Goal: Task Accomplishment & Management: Manage account settings

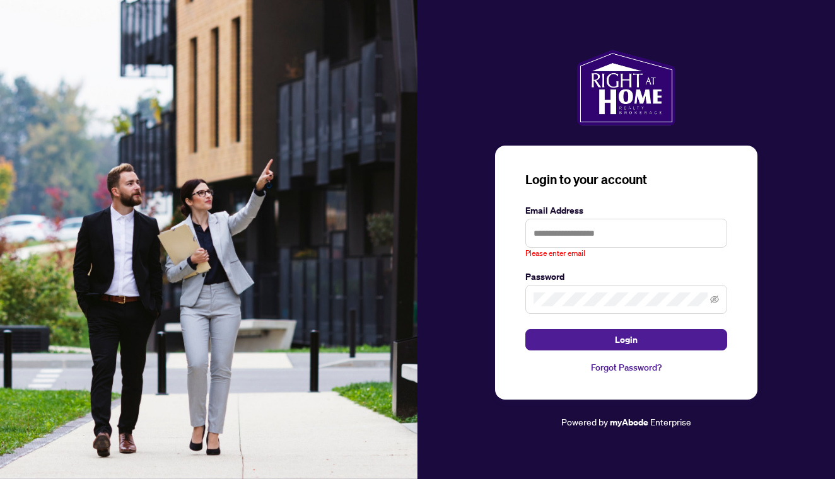
scroll to position [0, 5]
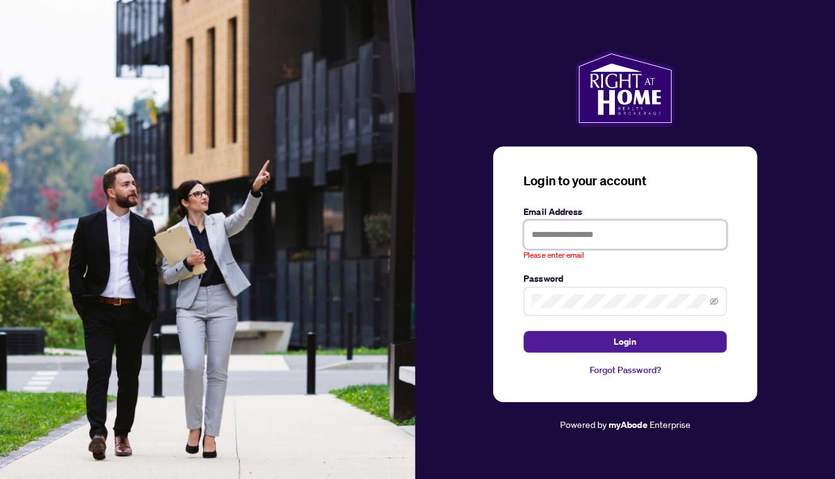
click at [544, 235] on input "text" at bounding box center [626, 233] width 202 height 29
type input "**********"
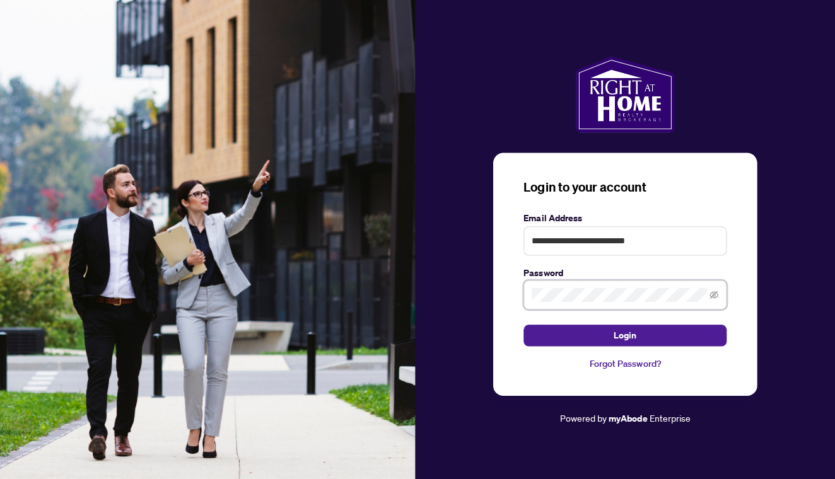
click at [621, 334] on button "Login" at bounding box center [626, 333] width 202 height 21
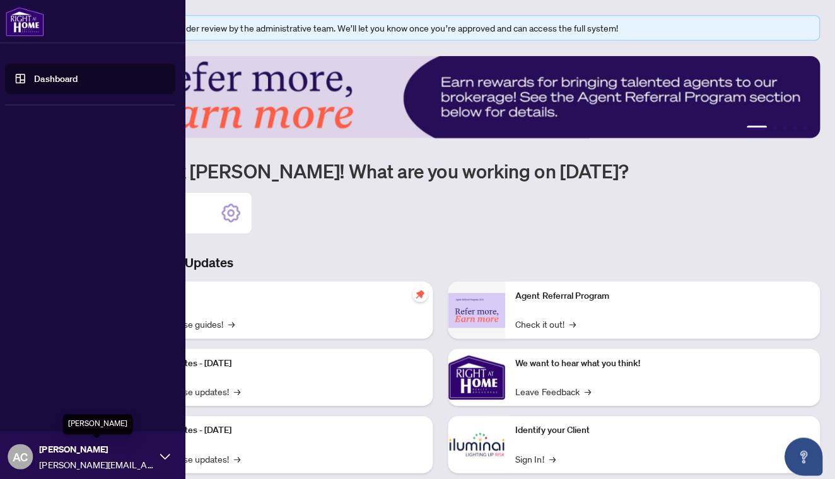
click at [66, 450] on span "[PERSON_NAME]" at bounding box center [100, 446] width 113 height 14
click at [58, 404] on span "Profile Settings" at bounding box center [67, 405] width 60 height 20
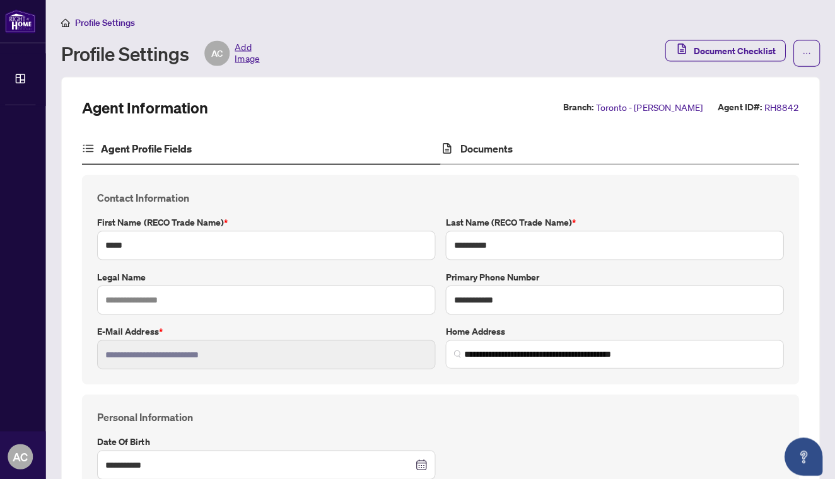
click at [479, 156] on div "Documents" at bounding box center [621, 148] width 356 height 32
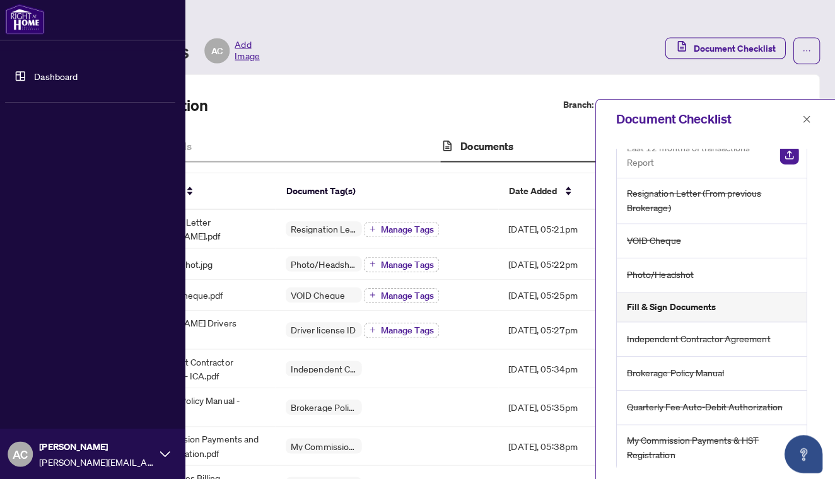
click at [84, 456] on span "[PERSON_NAME][EMAIL_ADDRESS][DOMAIN_NAME]" at bounding box center [100, 462] width 113 height 14
click at [47, 378] on span "Logout" at bounding box center [51, 379] width 28 height 20
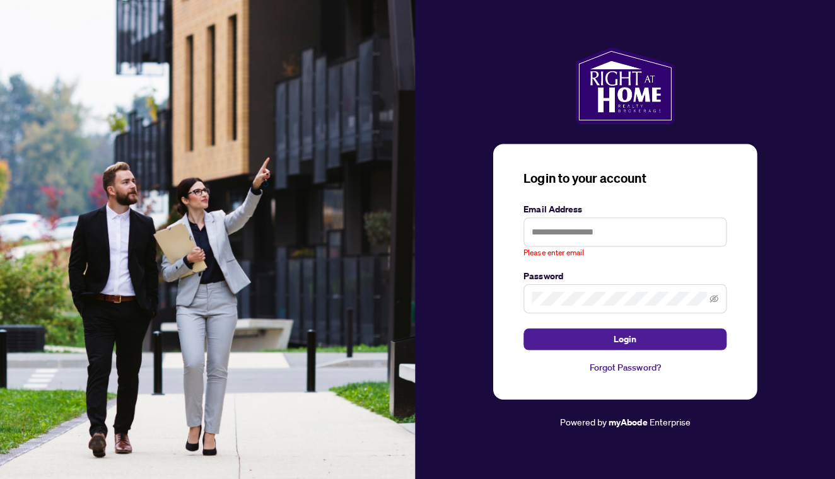
click at [463, 69] on div at bounding box center [625, 88] width 417 height 76
click at [458, 45] on div "Login to your account Email Address Please enter email Password Login Forgot Pa…" at bounding box center [625, 239] width 417 height 479
